Goal: Check status: Check status

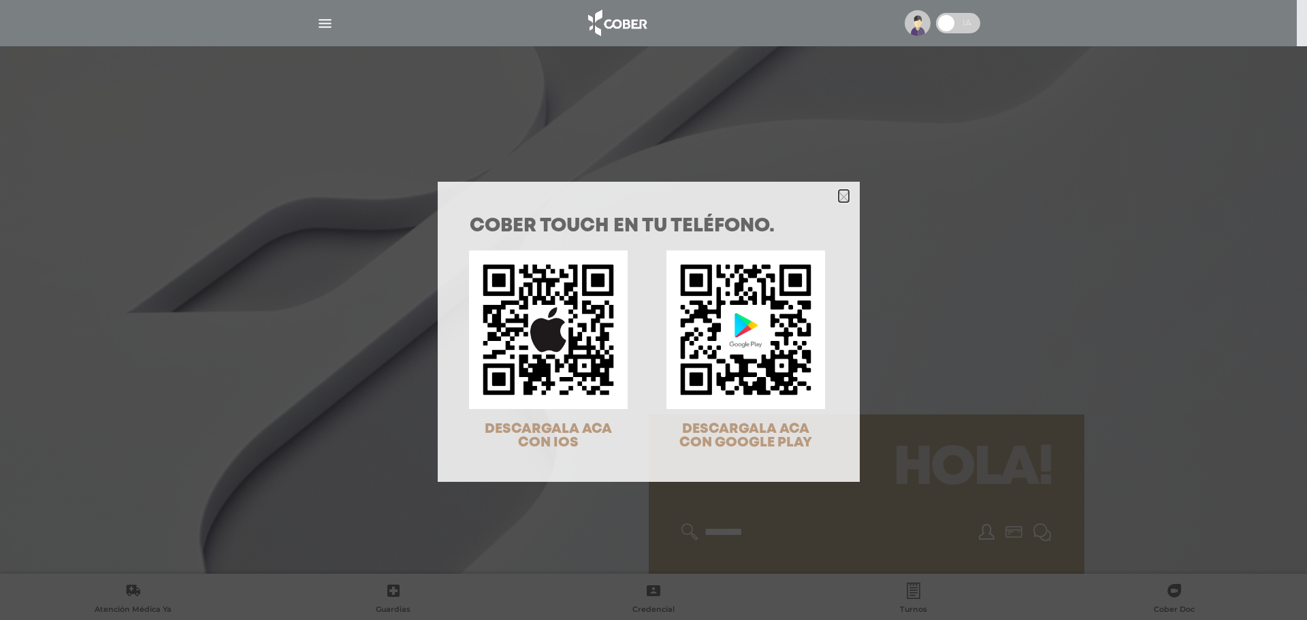
click at [838, 199] on polygon "Close" at bounding box center [843, 197] width 10 height 10
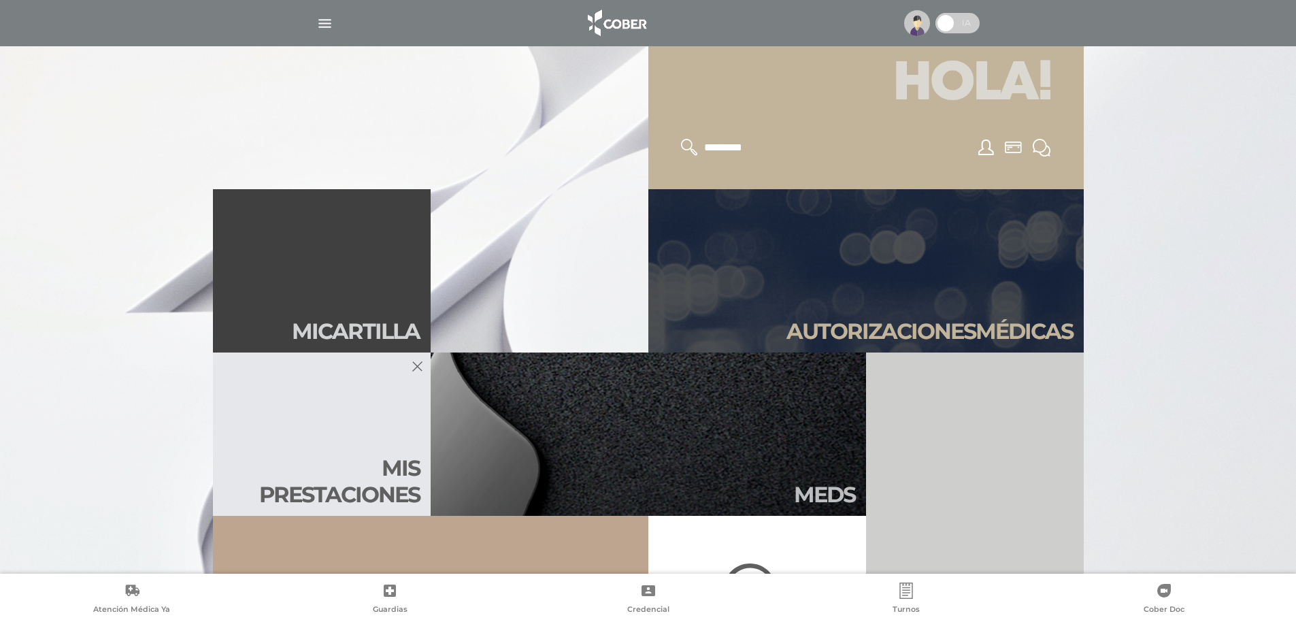
scroll to position [408, 0]
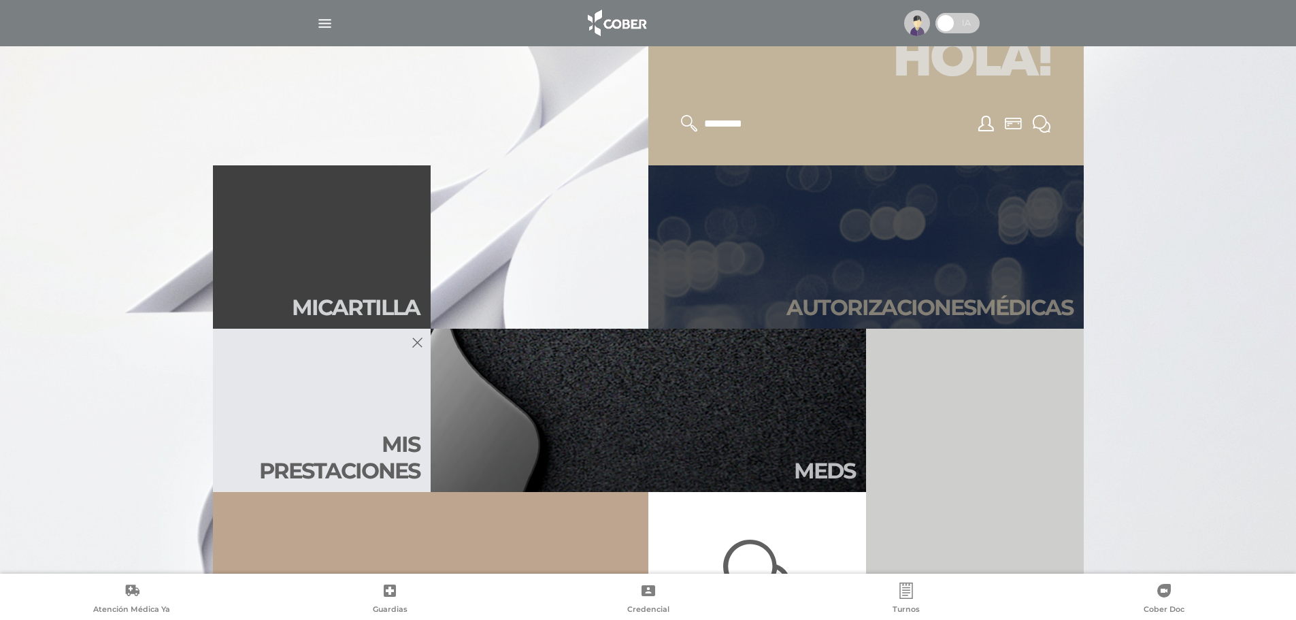
click at [832, 274] on link "Autori zaciones médicas" at bounding box center [867, 246] width 436 height 163
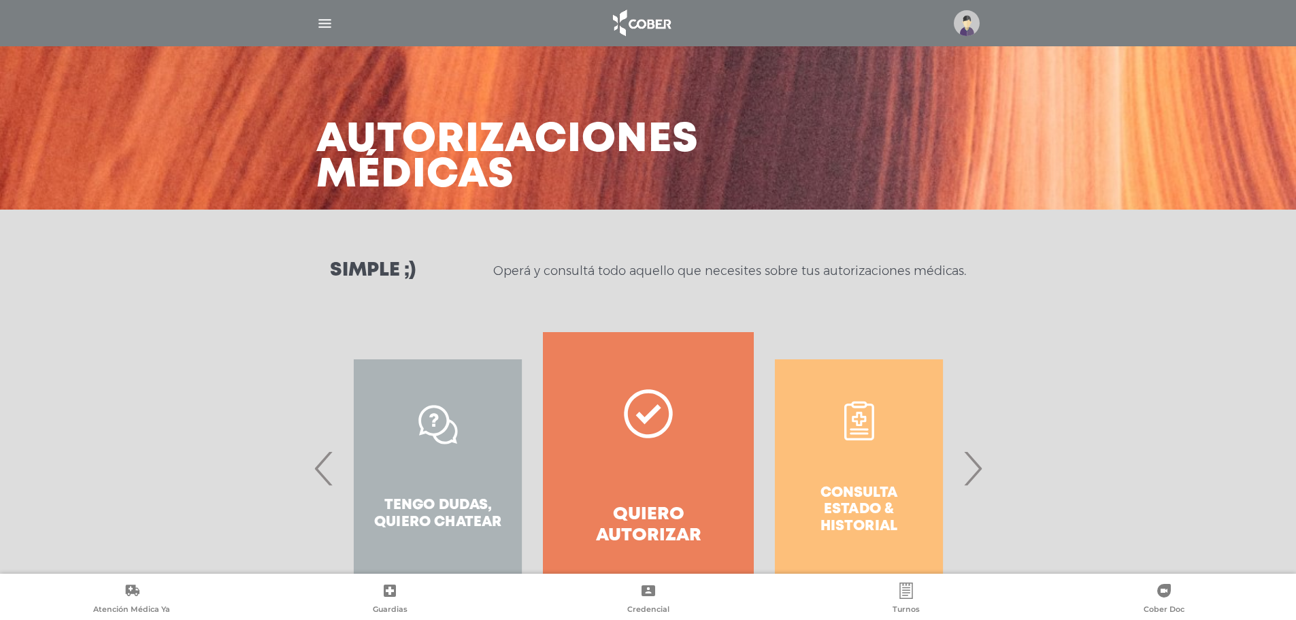
click at [973, 468] on span "›" at bounding box center [973, 467] width 27 height 73
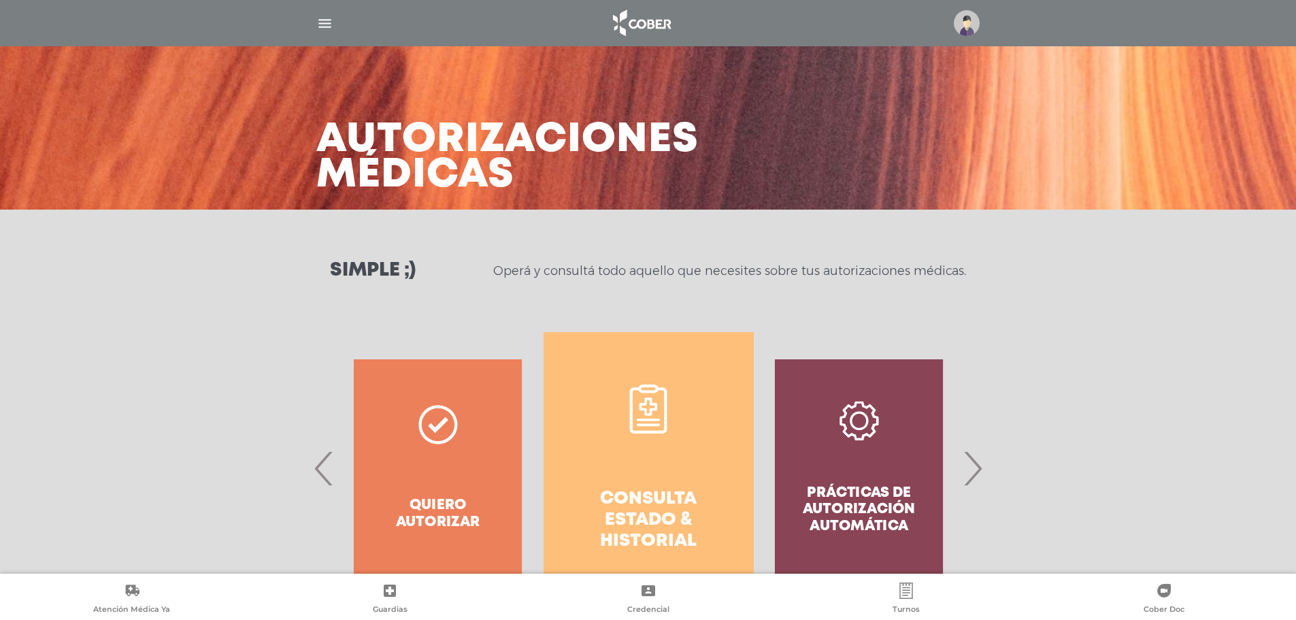
click at [652, 493] on h4 "Consulta estado & historial" at bounding box center [648, 521] width 161 height 64
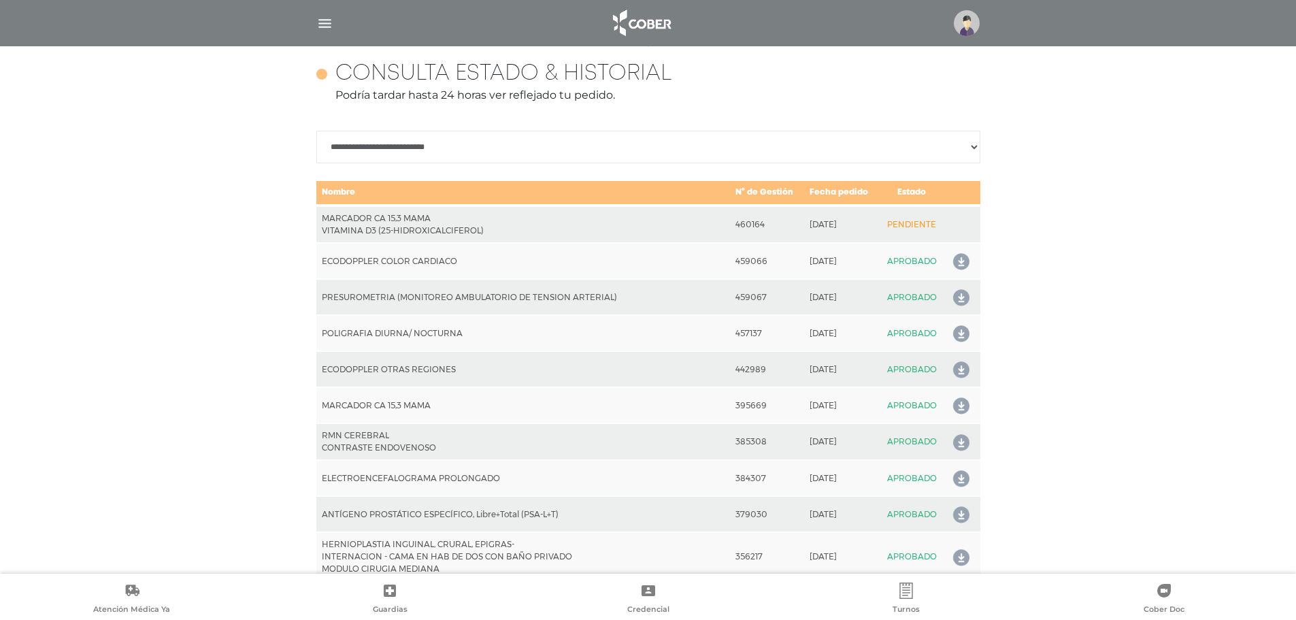
scroll to position [604, 0]
